Goal: Transaction & Acquisition: Purchase product/service

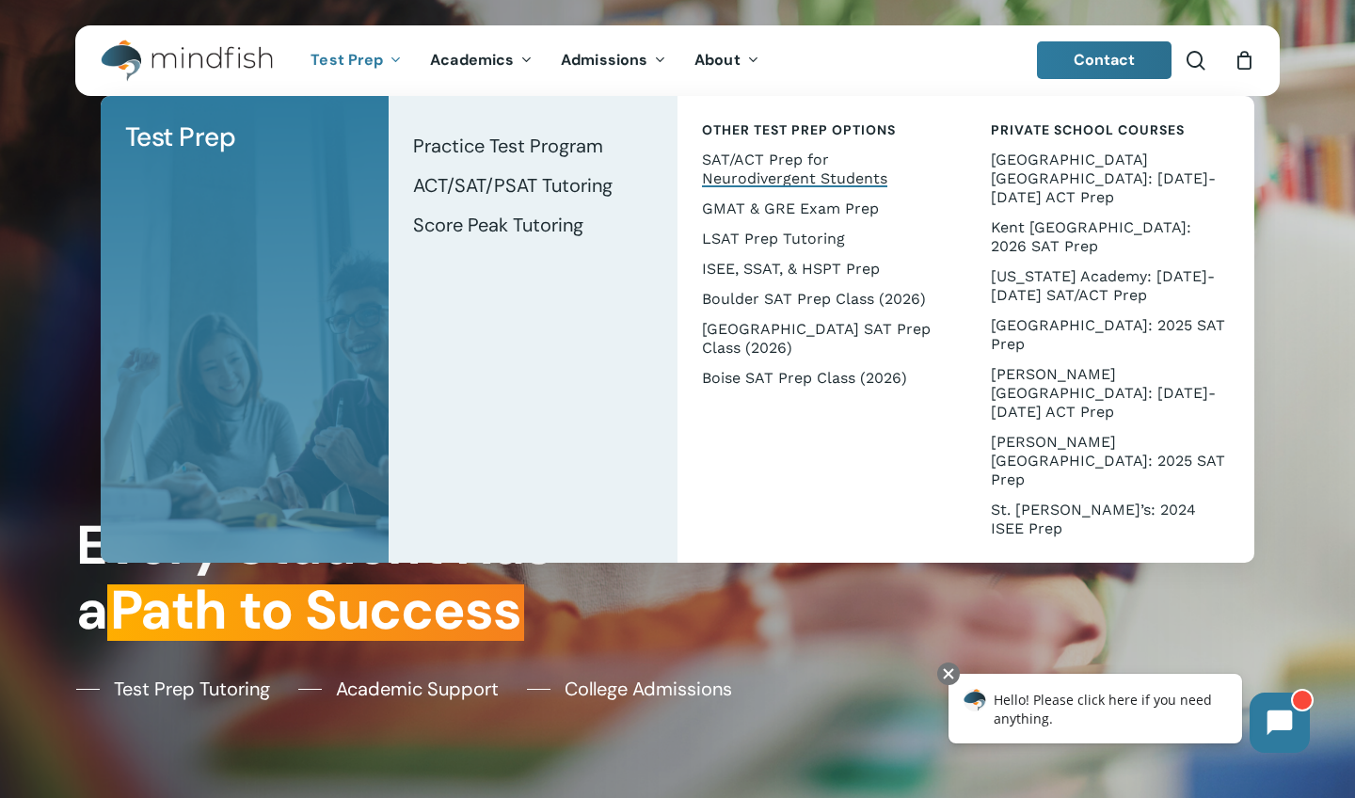
click at [730, 160] on span "SAT/ACT Prep for Neurodivergent Students" at bounding box center [794, 169] width 185 height 37
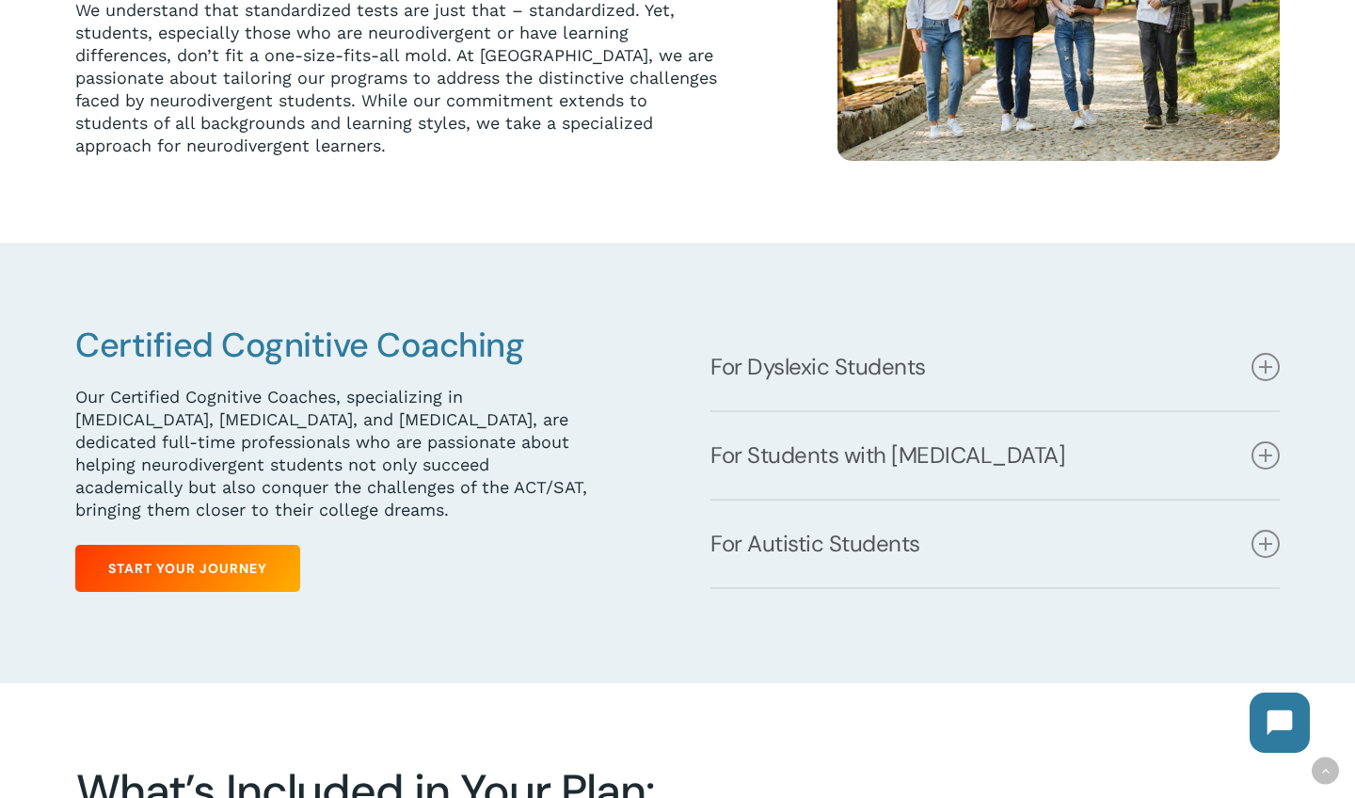
scroll to position [766, 0]
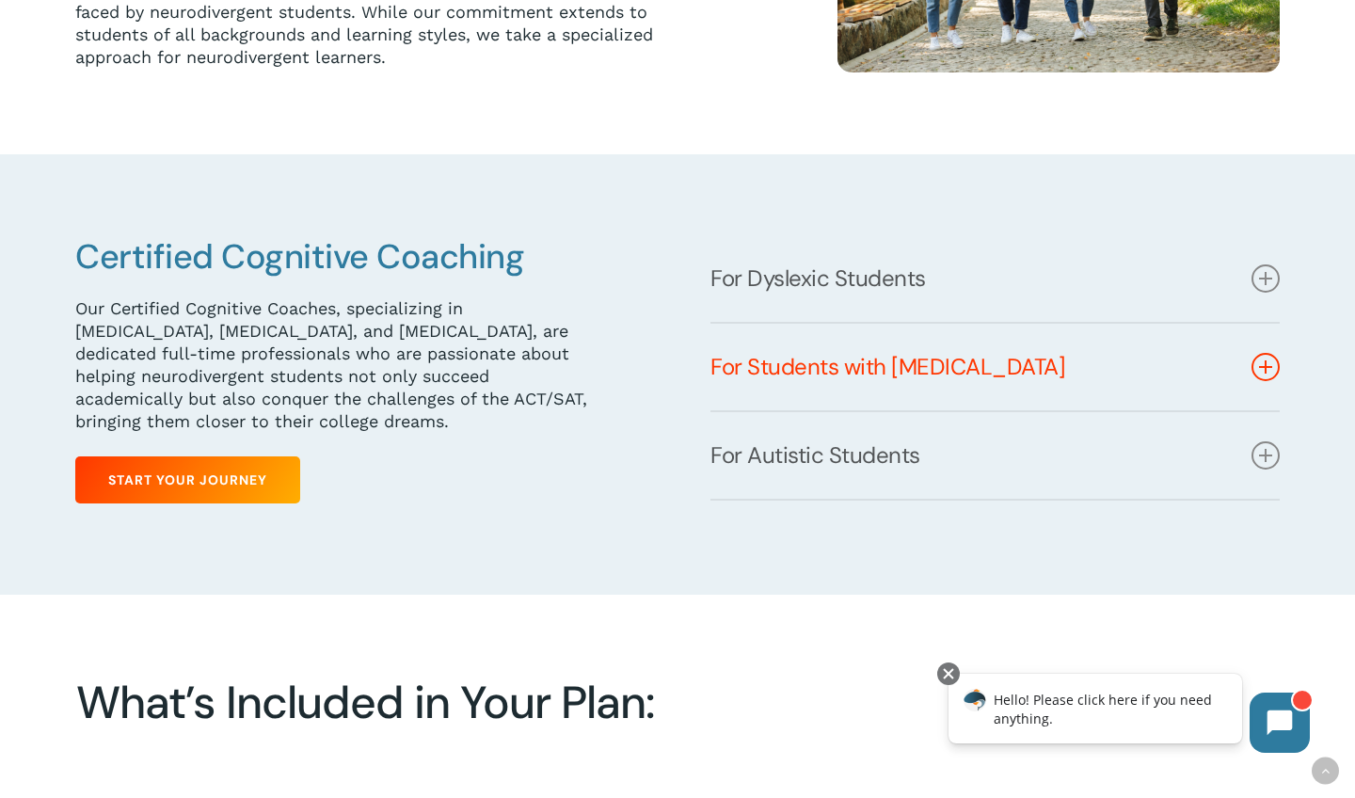
click at [881, 377] on link "For Students with [MEDICAL_DATA]" at bounding box center [994, 367] width 569 height 87
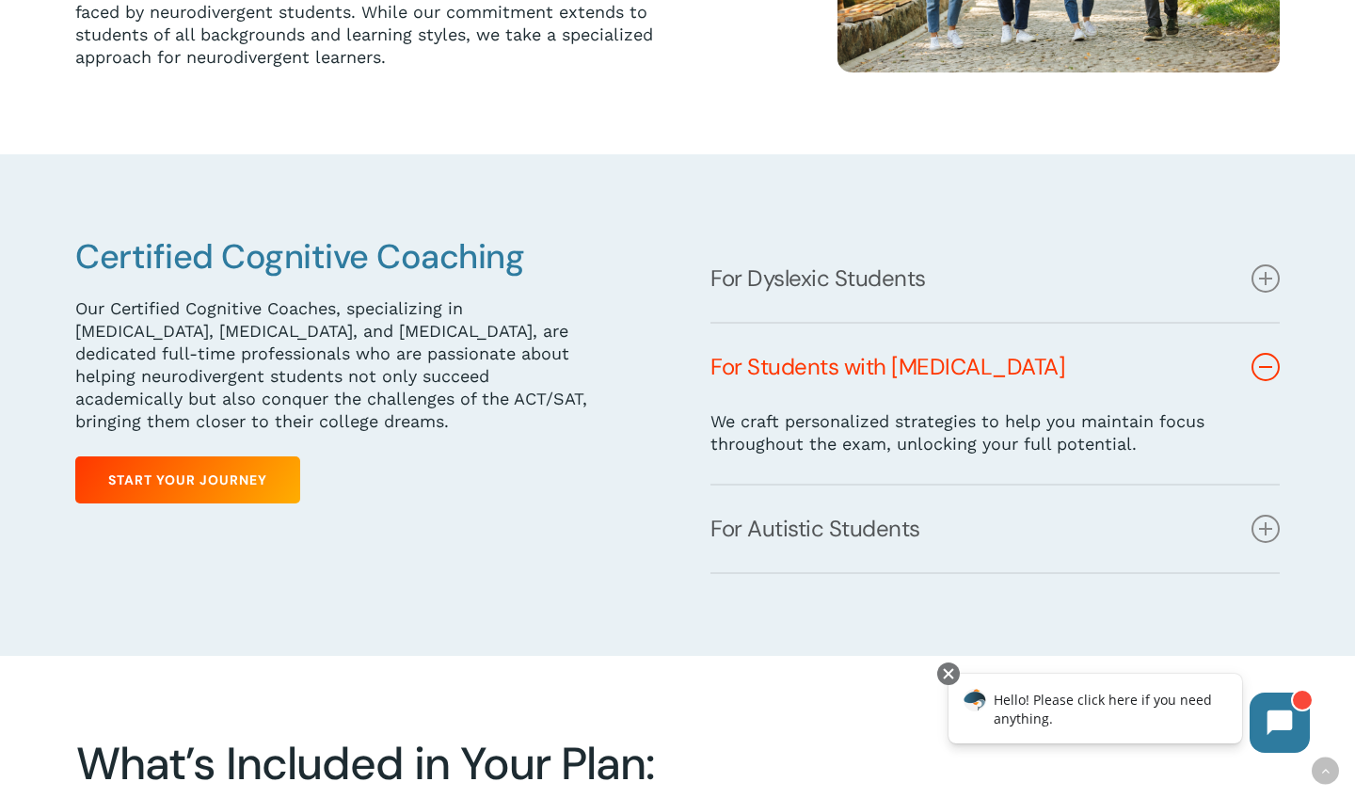
click at [842, 367] on link "For Students with [MEDICAL_DATA]" at bounding box center [994, 367] width 569 height 87
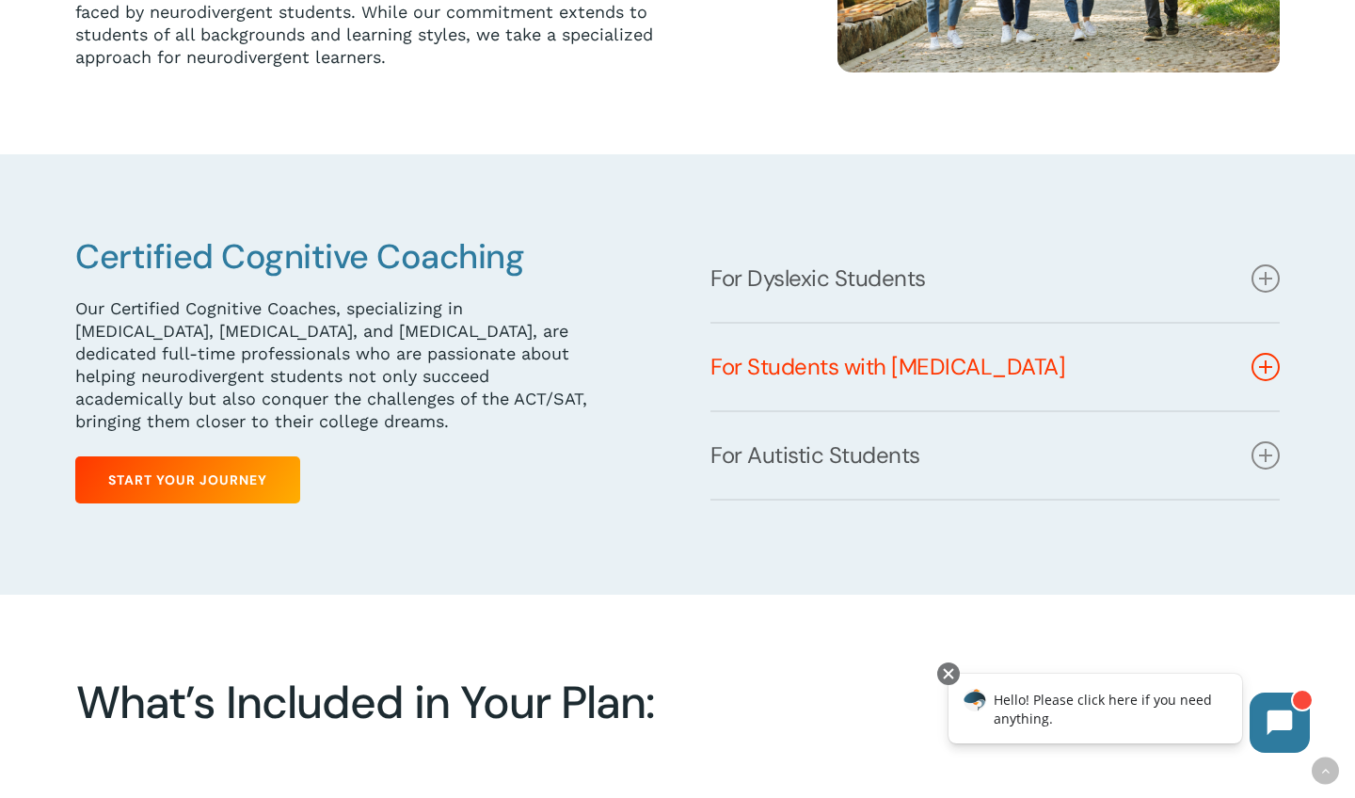
click at [842, 367] on link "For Students with [MEDICAL_DATA]" at bounding box center [994, 367] width 569 height 87
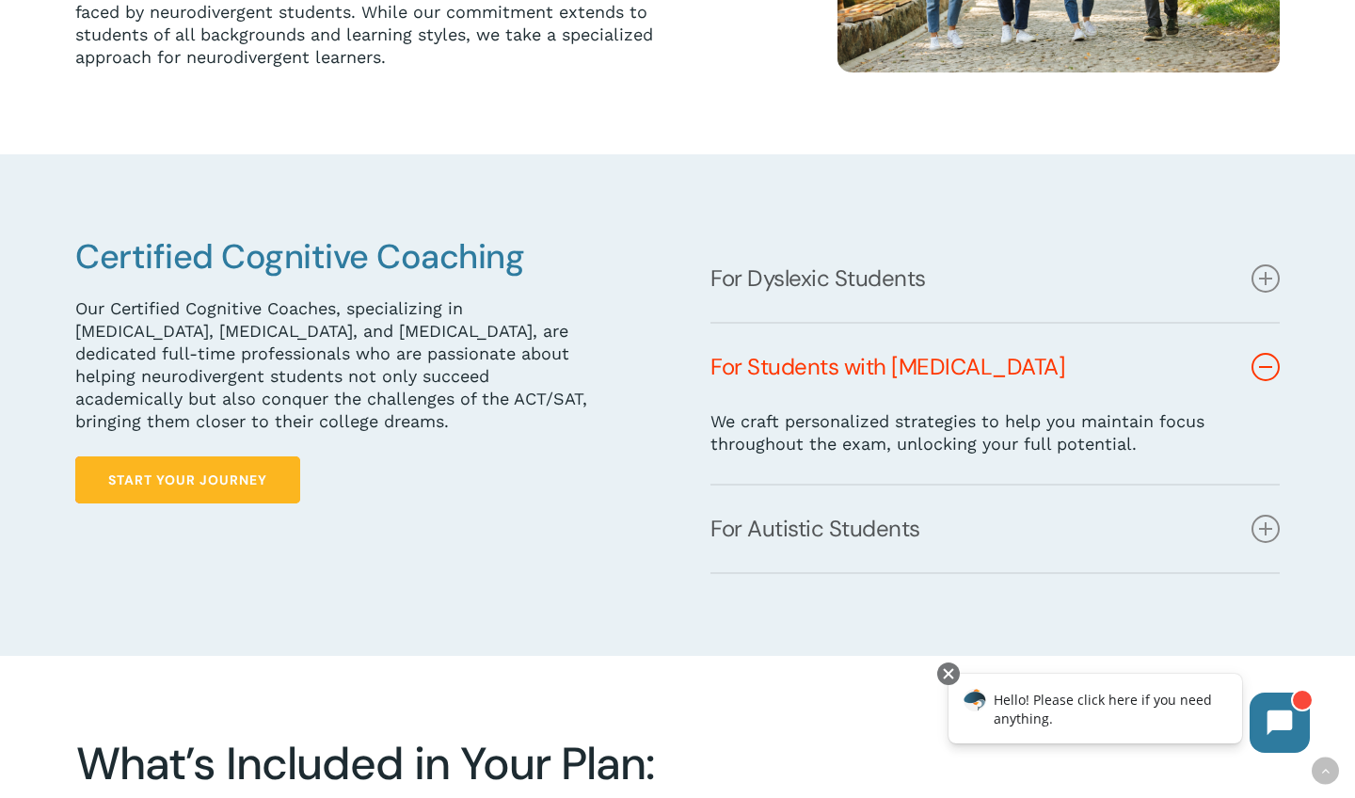
click at [265, 470] on span "Start Your Journey" at bounding box center [187, 479] width 159 height 19
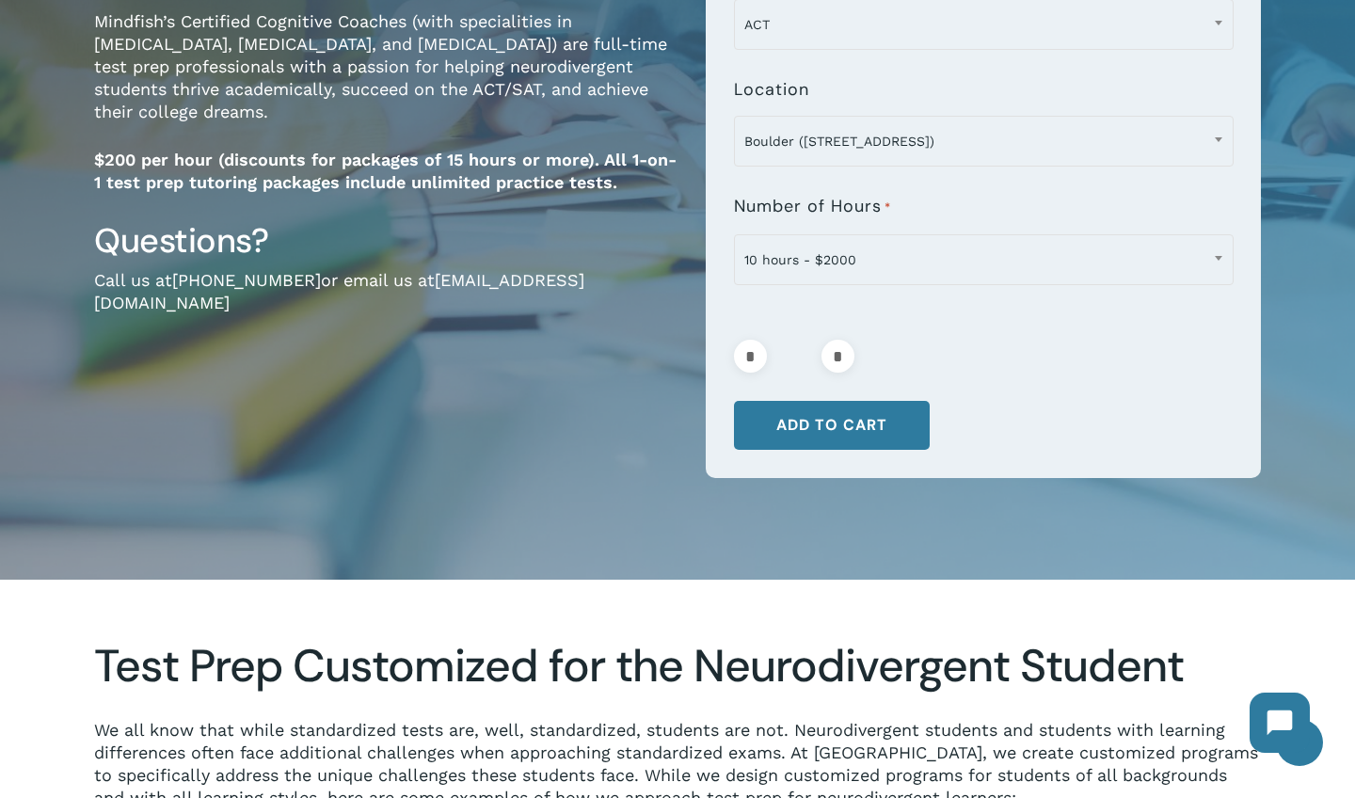
scroll to position [367, 0]
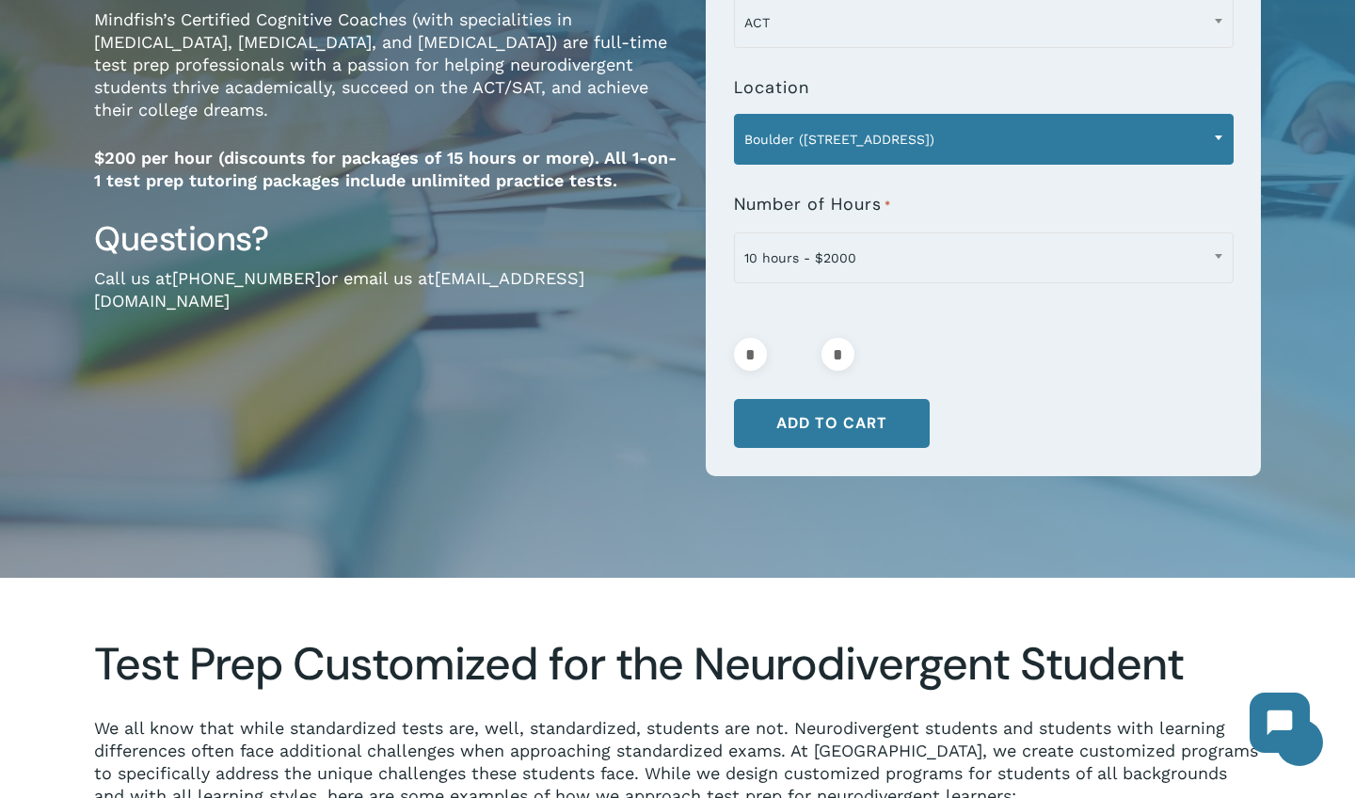
click at [1048, 155] on span "Boulder (1320 Pearl St.)" at bounding box center [984, 139] width 498 height 40
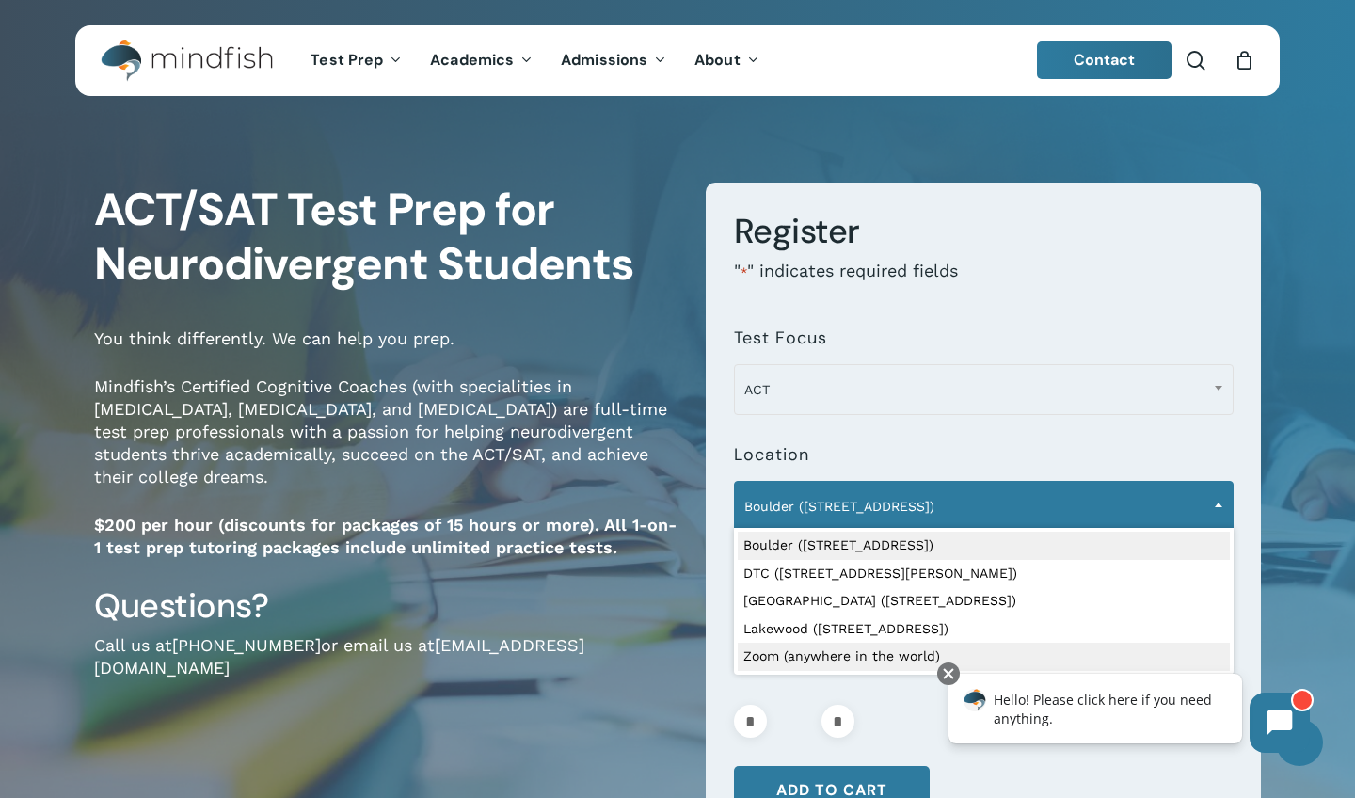
scroll to position [0, 0]
